Goal: Task Accomplishment & Management: Use online tool/utility

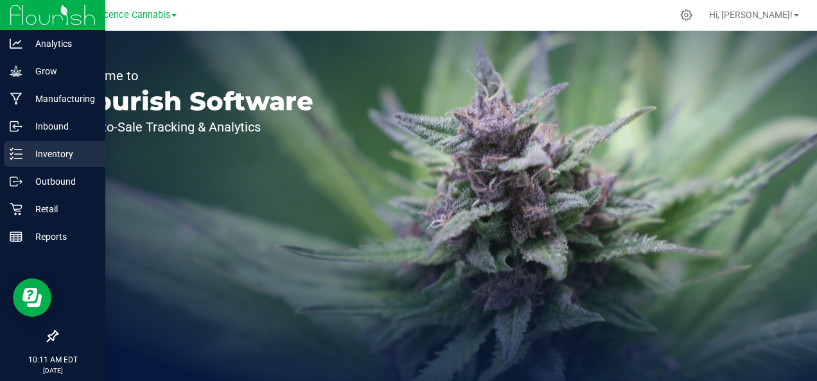
click at [11, 158] on icon at bounding box center [16, 154] width 13 height 13
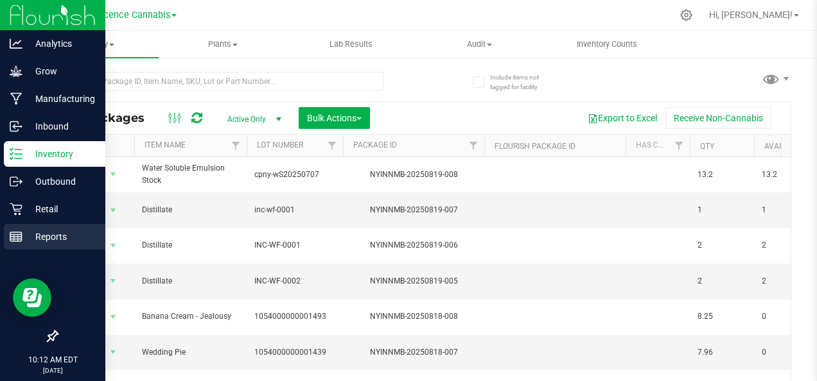
click at [18, 238] on line at bounding box center [18, 238] width 0 height 6
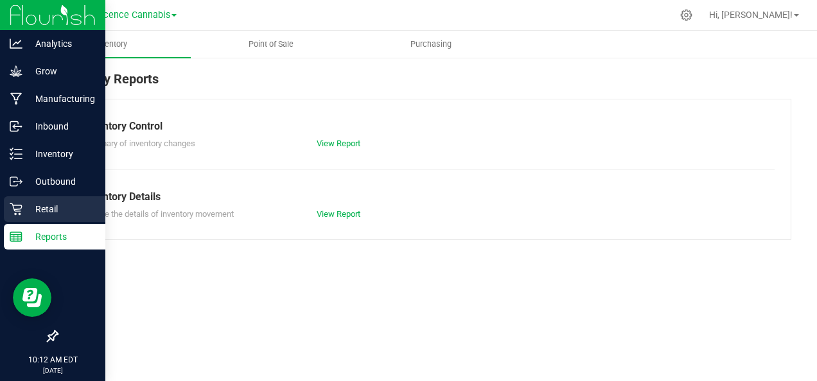
click at [65, 204] on p "Retail" at bounding box center [60, 209] width 77 height 15
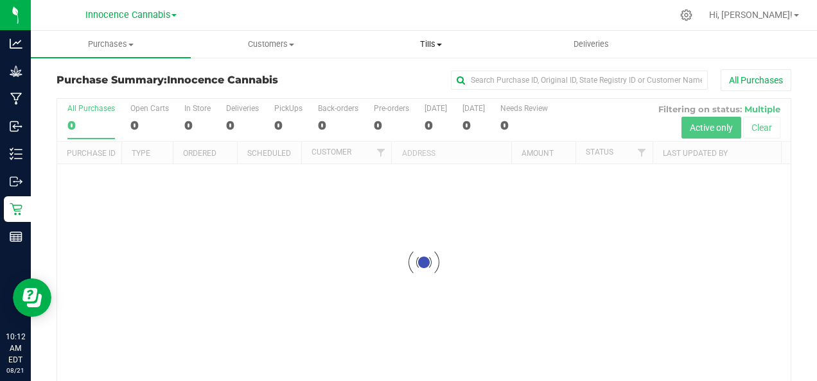
click at [440, 45] on span at bounding box center [439, 45] width 5 height 3
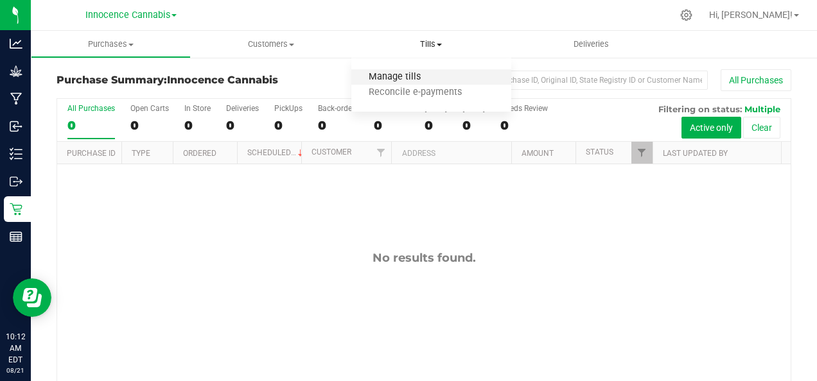
click at [405, 74] on span "Manage tills" at bounding box center [394, 77] width 87 height 11
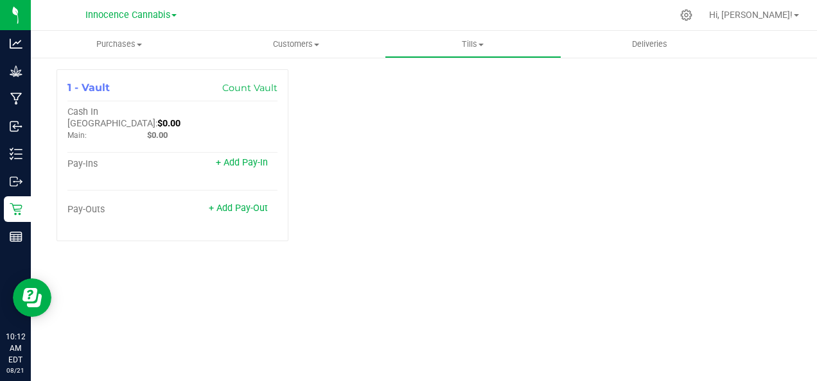
click at [147, 16] on span "Innocence Cannabis" at bounding box center [127, 15] width 85 height 11
click at [155, 66] on link "Innocence Cannabis Retail" at bounding box center [131, 62] width 188 height 17
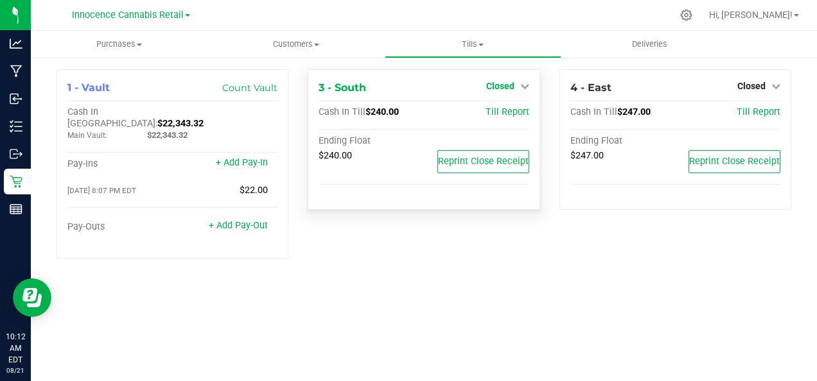
click at [512, 85] on span "Closed" at bounding box center [500, 86] width 28 height 10
click at [511, 112] on link "Open Till" at bounding box center [500, 113] width 34 height 10
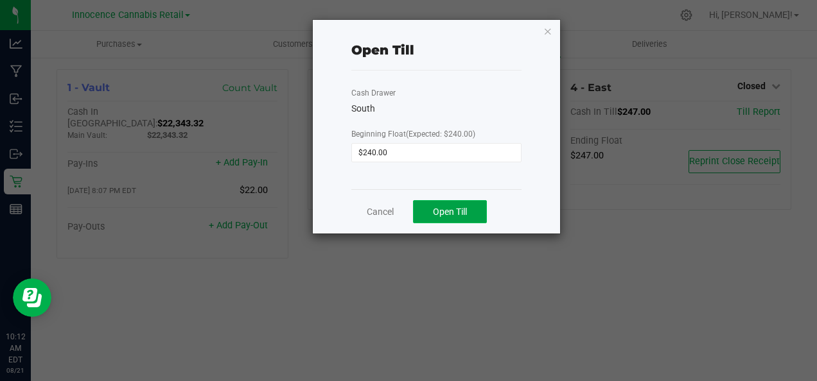
click at [461, 207] on span "Open Till" at bounding box center [450, 212] width 34 height 10
